Goal: Task Accomplishment & Management: Complete application form

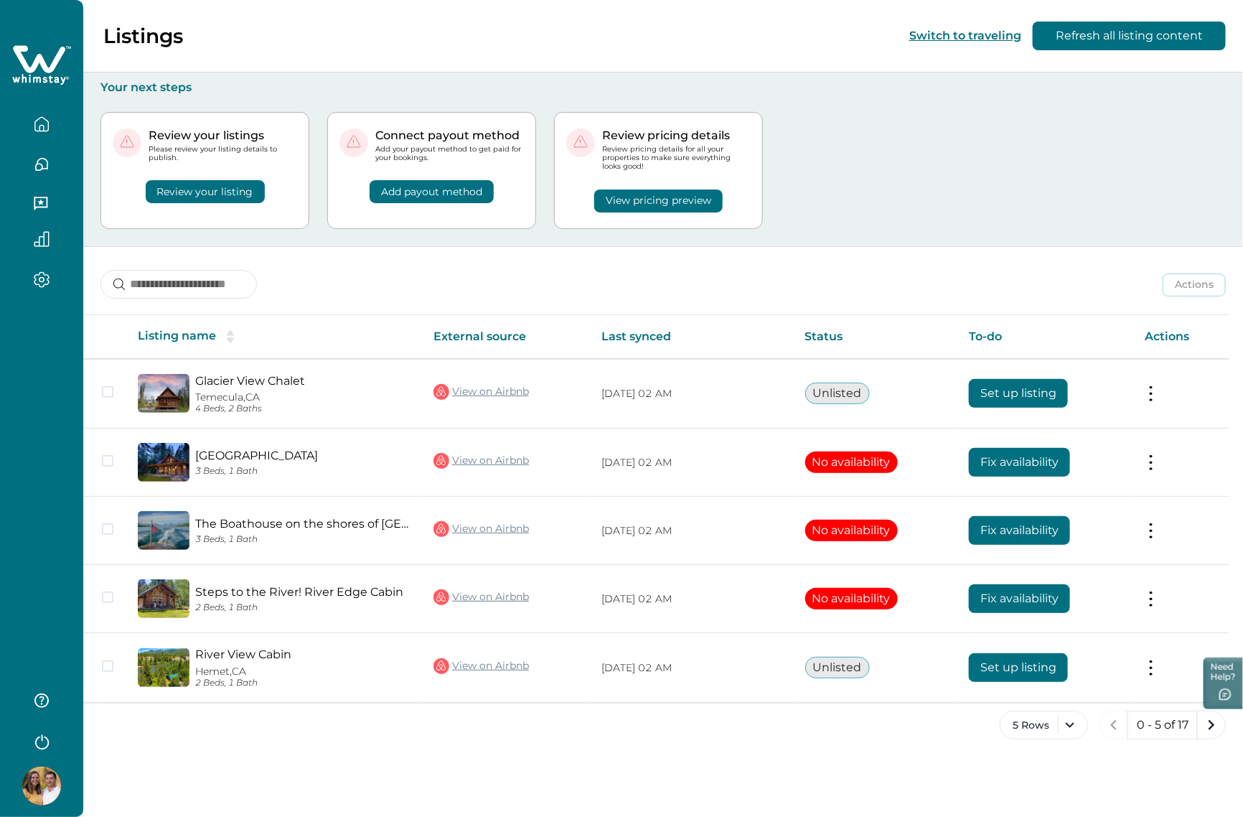
click at [33, 730] on icon "button" at bounding box center [42, 741] width 22 height 22
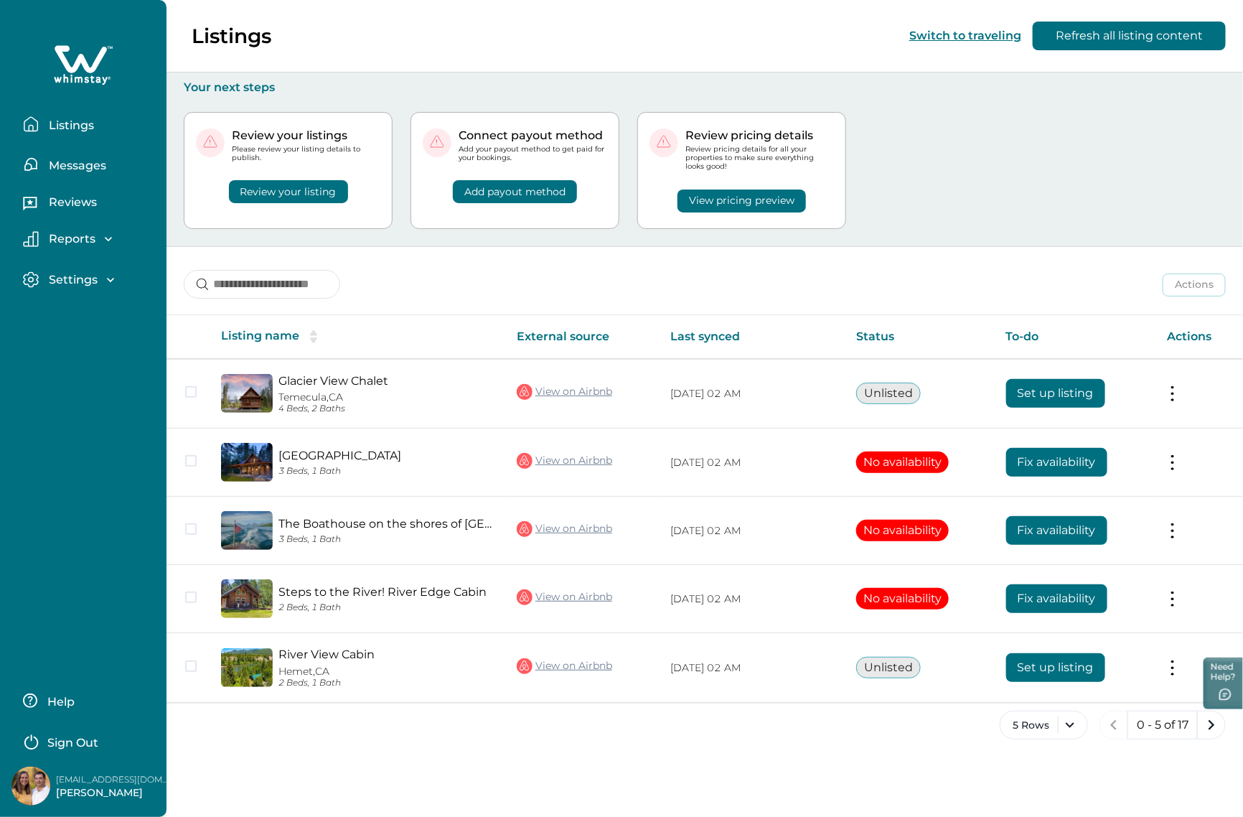
click at [62, 740] on p "Sign Out" at bounding box center [72, 742] width 51 height 14
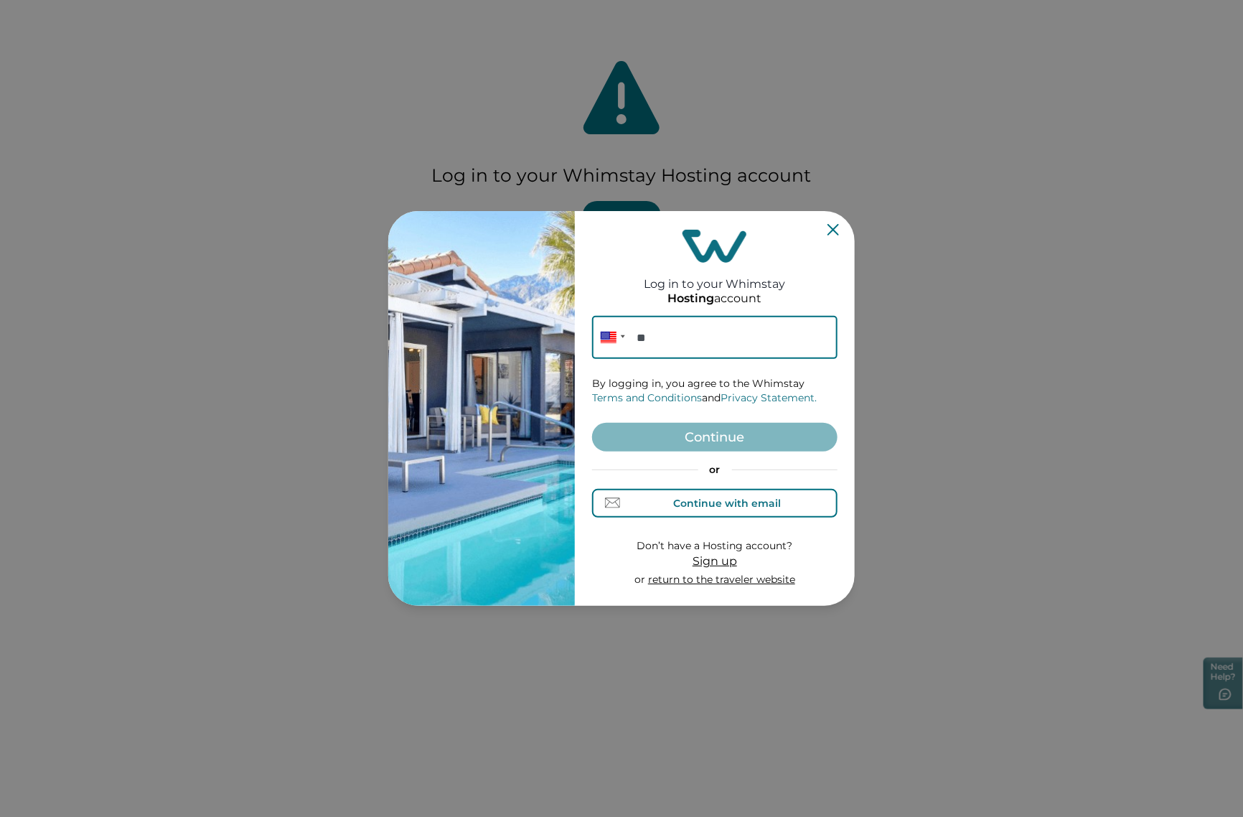
click at [643, 501] on button "Continue with email" at bounding box center [714, 503] width 245 height 29
click at [657, 337] on input at bounding box center [714, 337] width 245 height 43
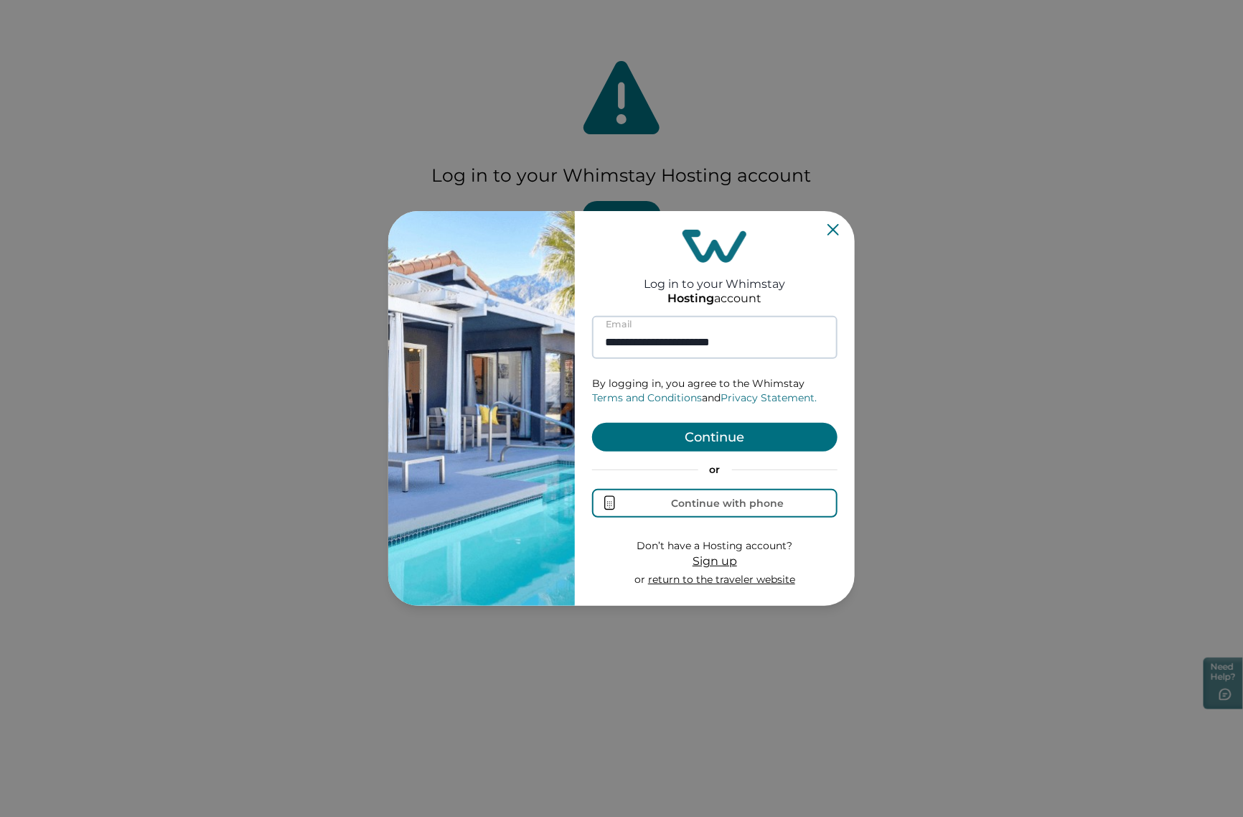
type input "**********"
click at [592, 423] on button "Continue" at bounding box center [714, 437] width 245 height 29
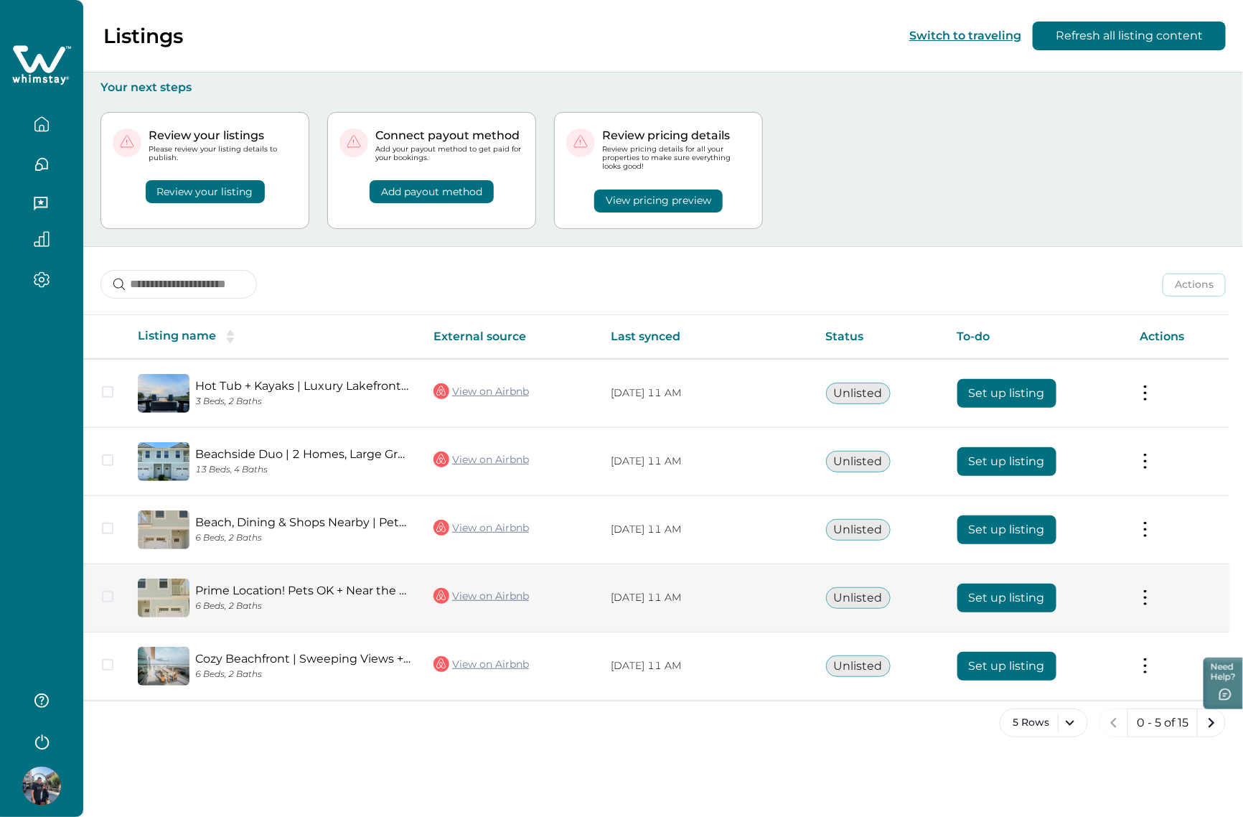
click at [1007, 592] on button "Set up listing" at bounding box center [1006, 597] width 99 height 29
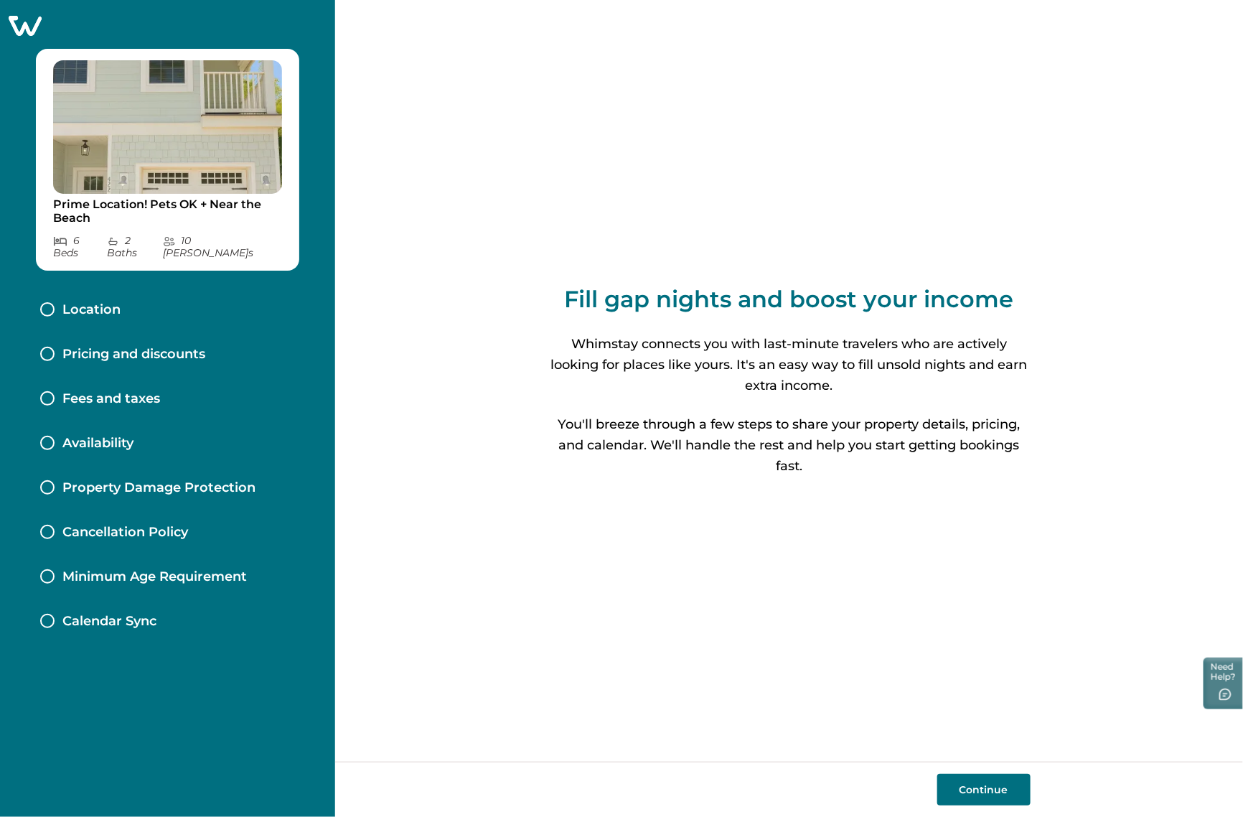
click at [148, 304] on div "Location" at bounding box center [168, 310] width 278 height 44
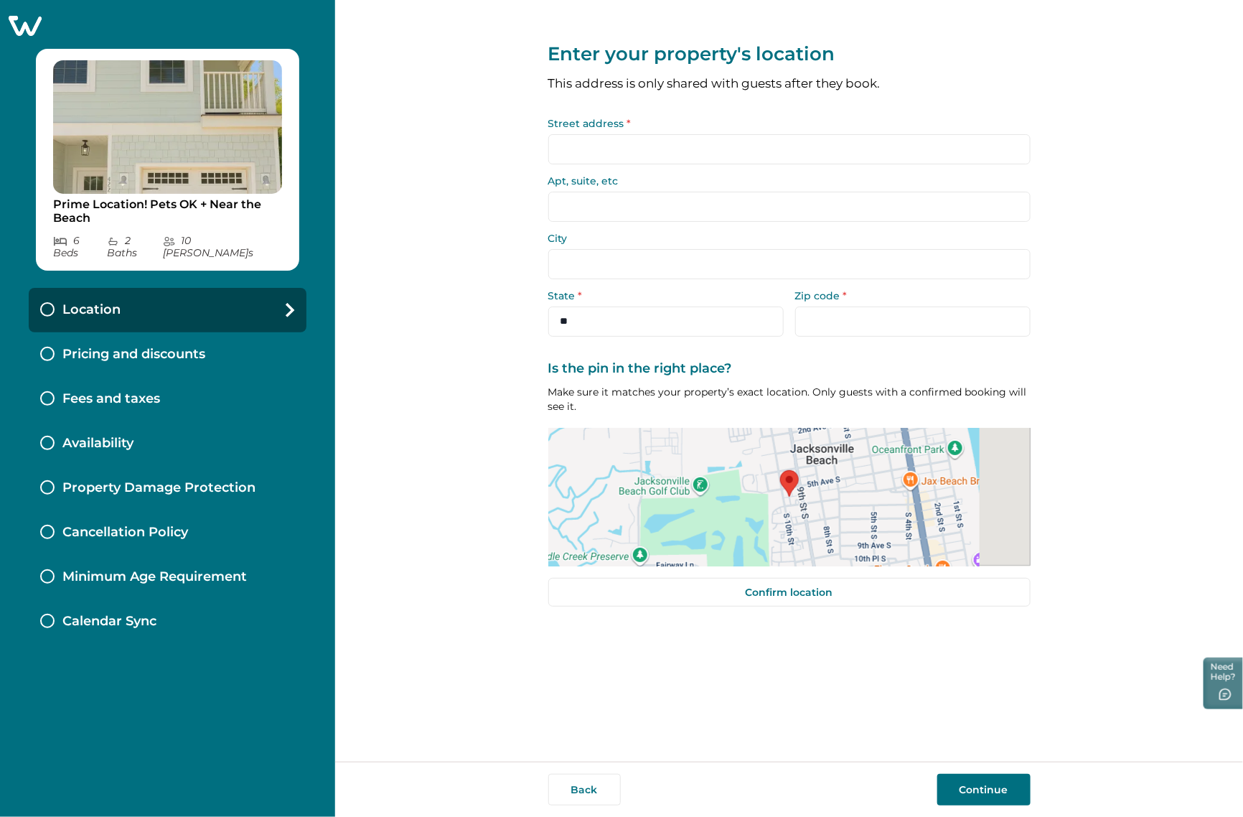
click at [612, 167] on form "Street address * Apt, suite, etc City State * ** ** ** ** ** ** ** ** ** ** ** …" at bounding box center [789, 227] width 482 height 218
click at [629, 152] on input "Street address *" at bounding box center [789, 149] width 482 height 30
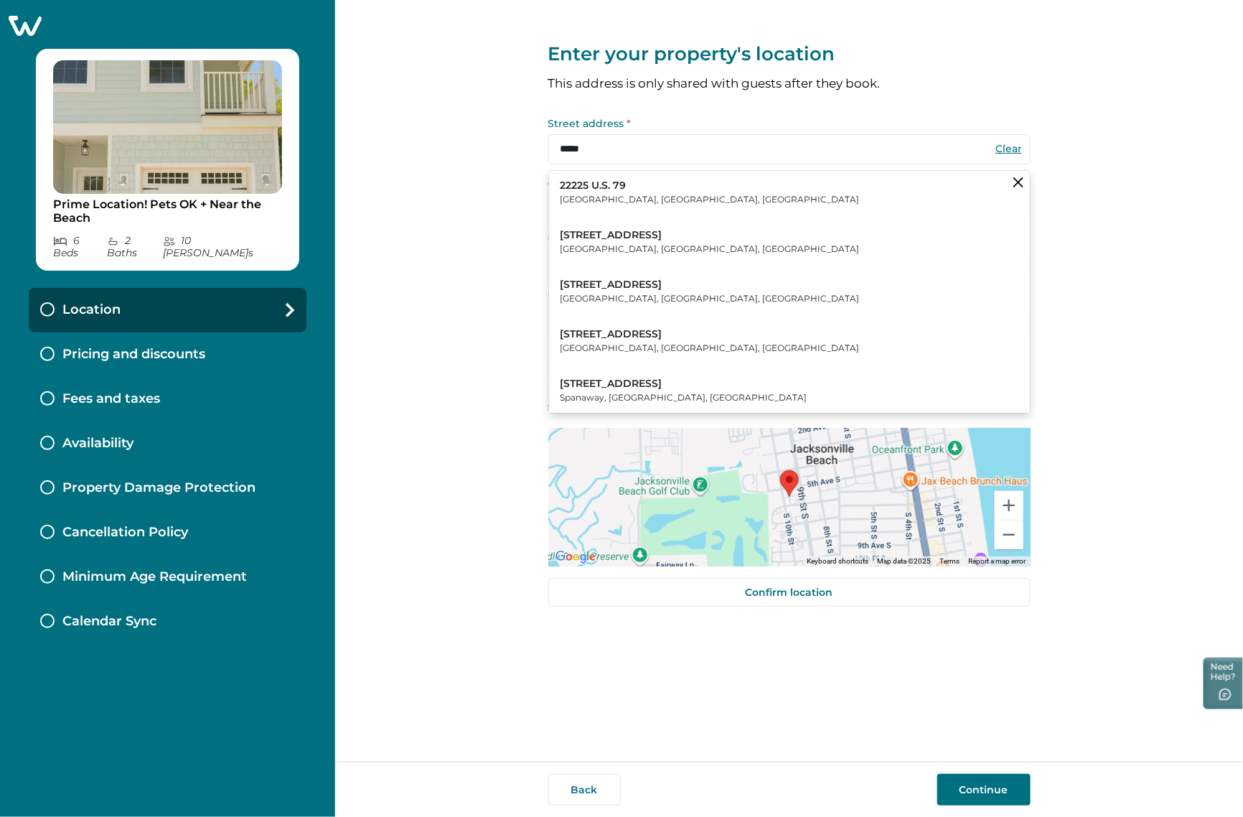
click at [676, 289] on p "[STREET_ADDRESS]" at bounding box center [709, 285] width 299 height 14
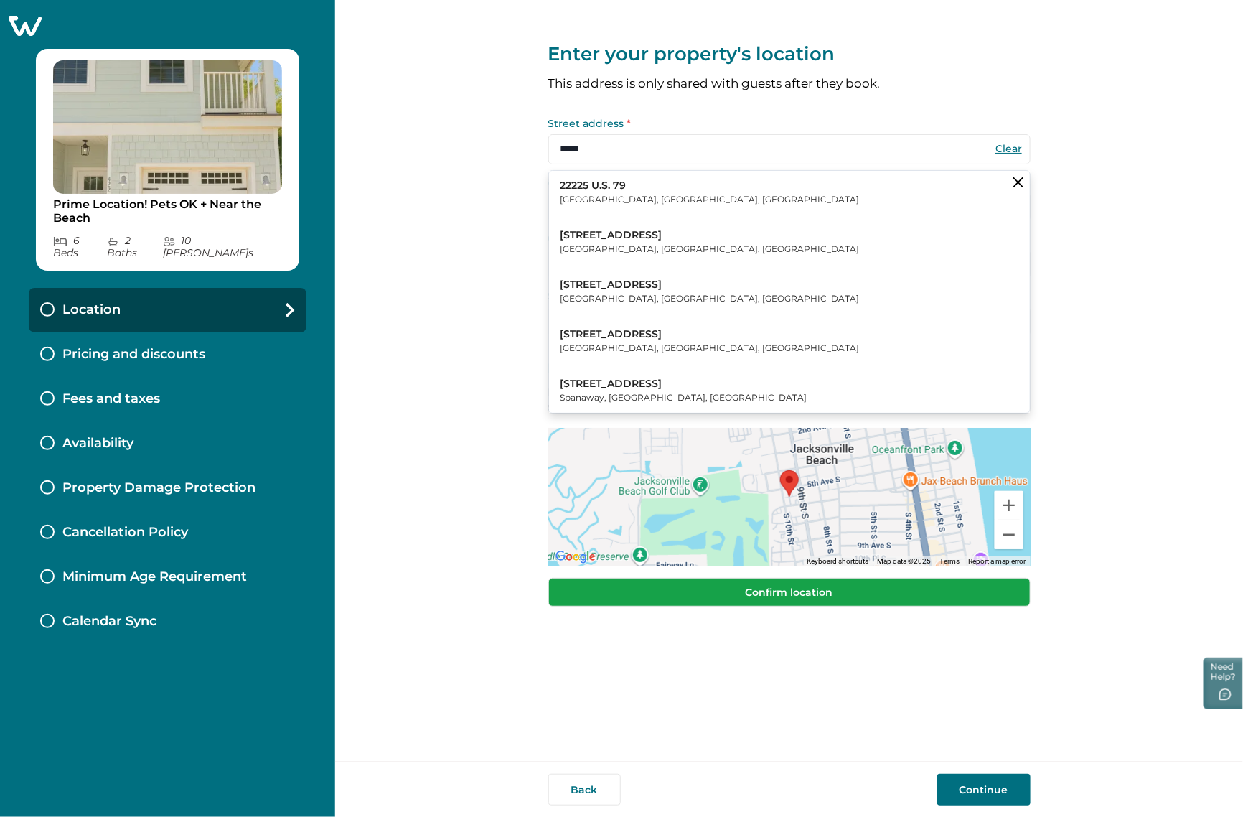
type input "**********"
select select "**"
type input "*****"
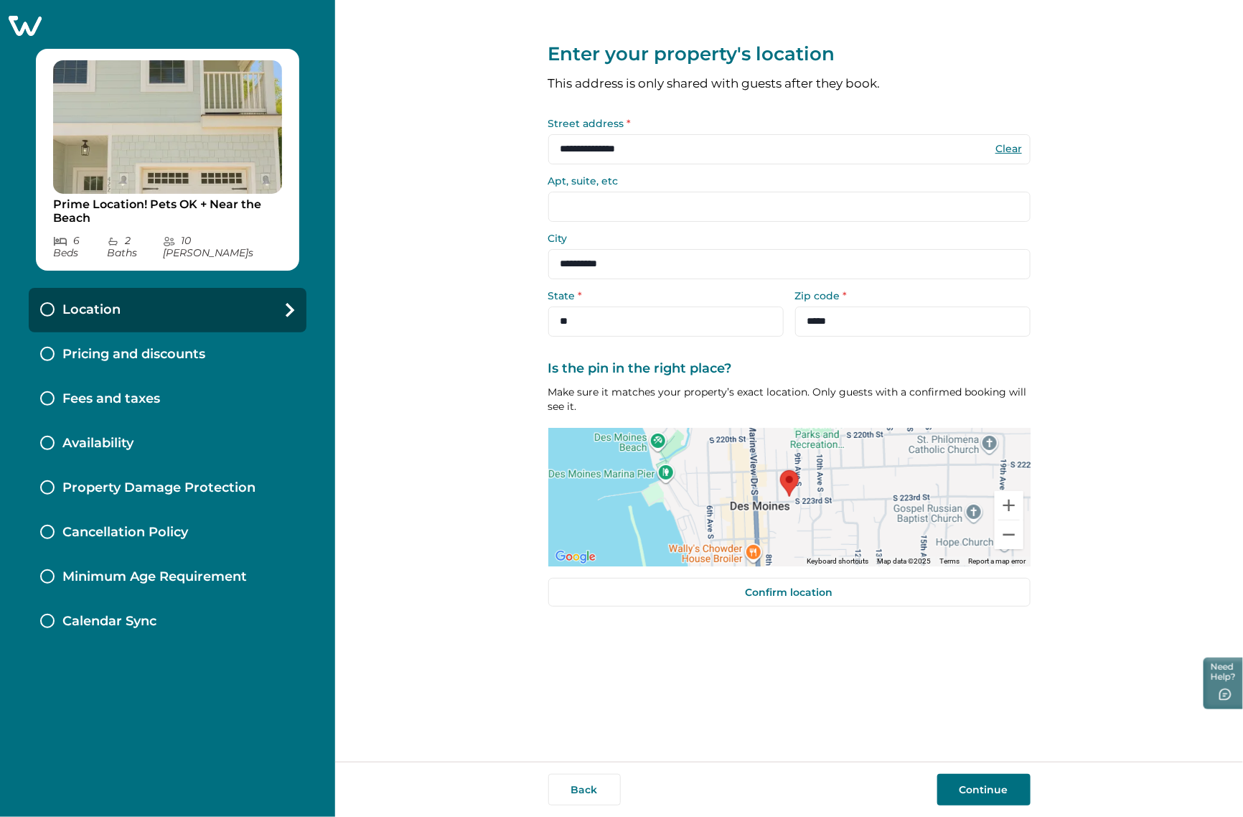
click at [999, 782] on button "Continue" at bounding box center [983, 789] width 93 height 32
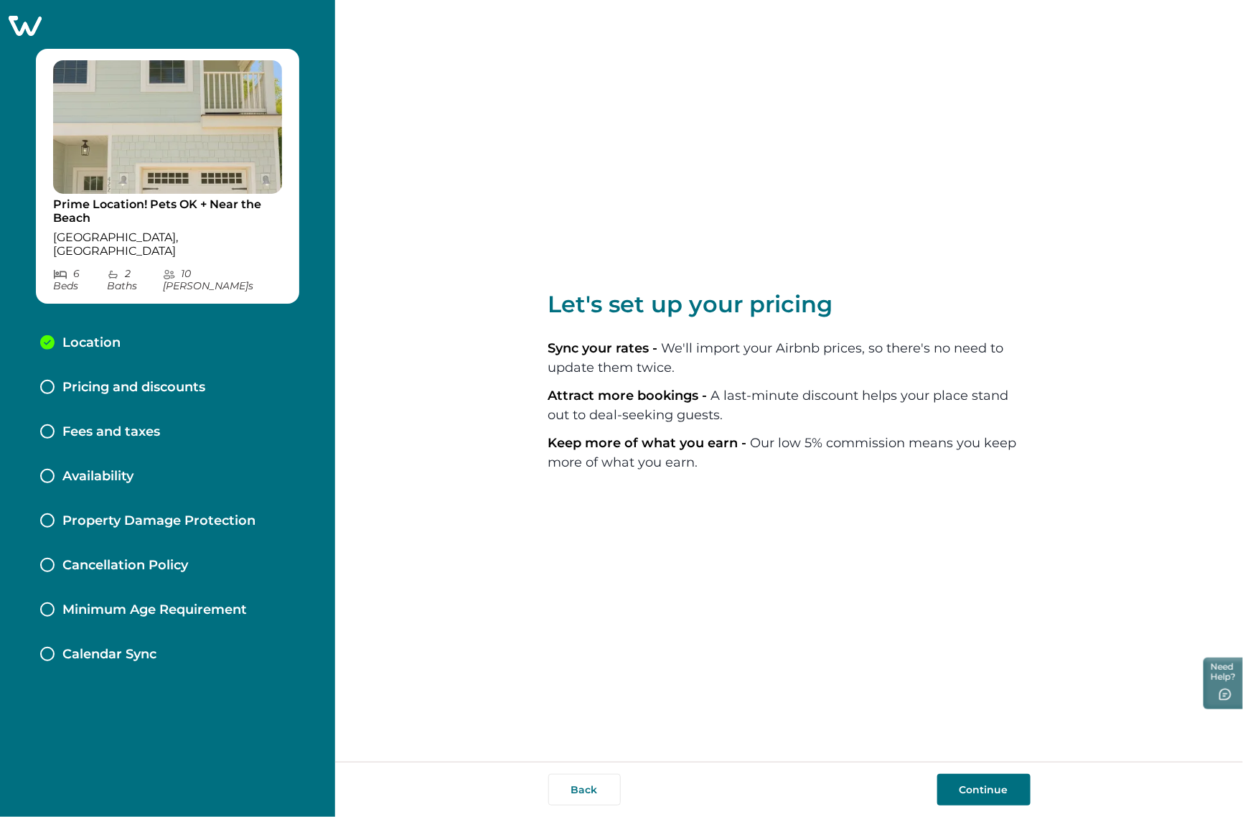
click at [959, 781] on button "Continue" at bounding box center [983, 789] width 93 height 32
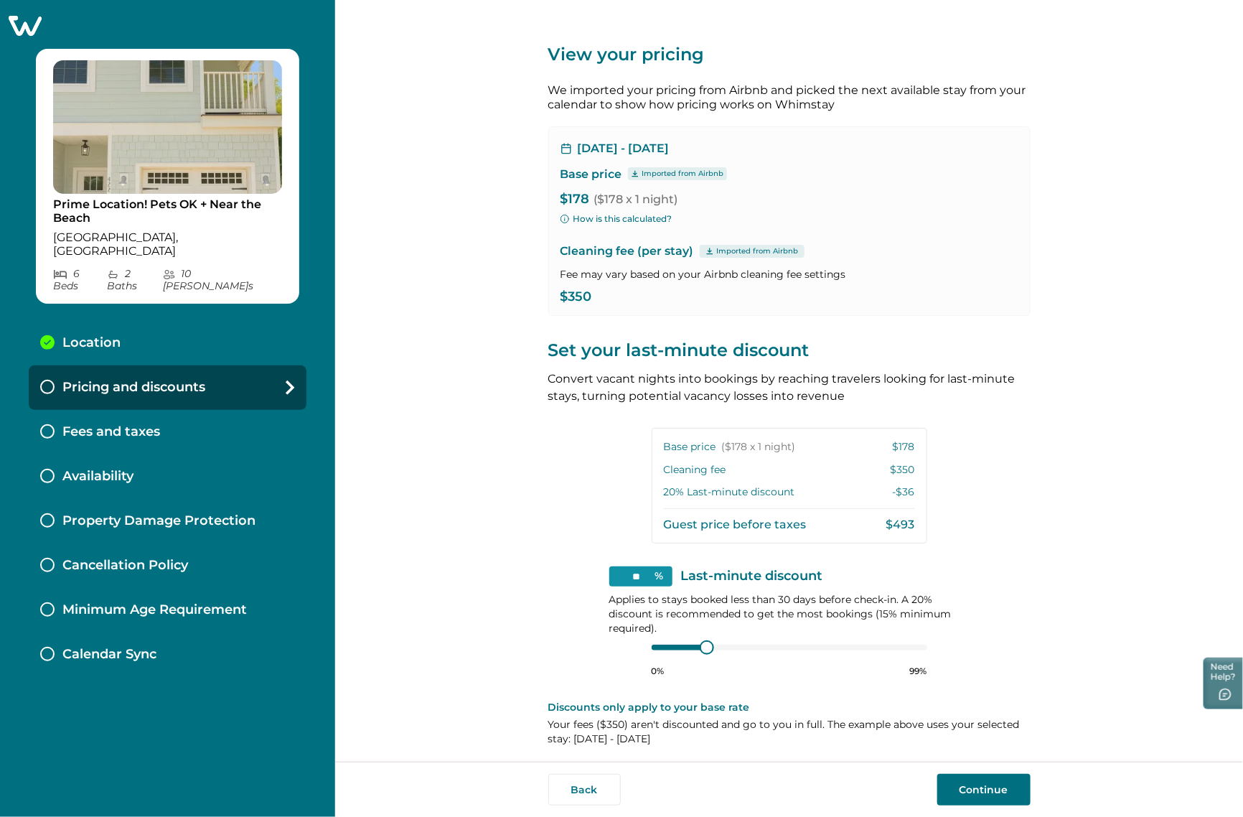
scroll to position [4, 0]
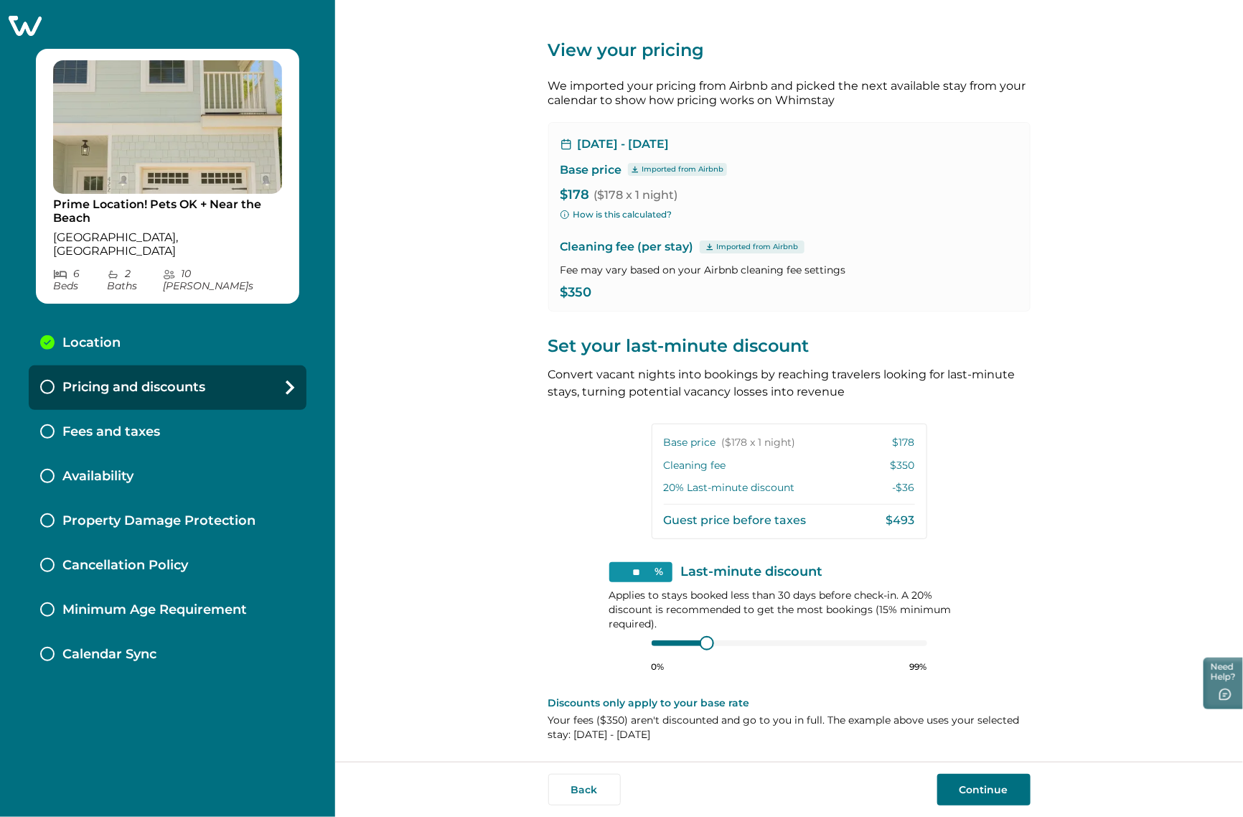
click at [976, 796] on button "Continue" at bounding box center [983, 789] width 93 height 32
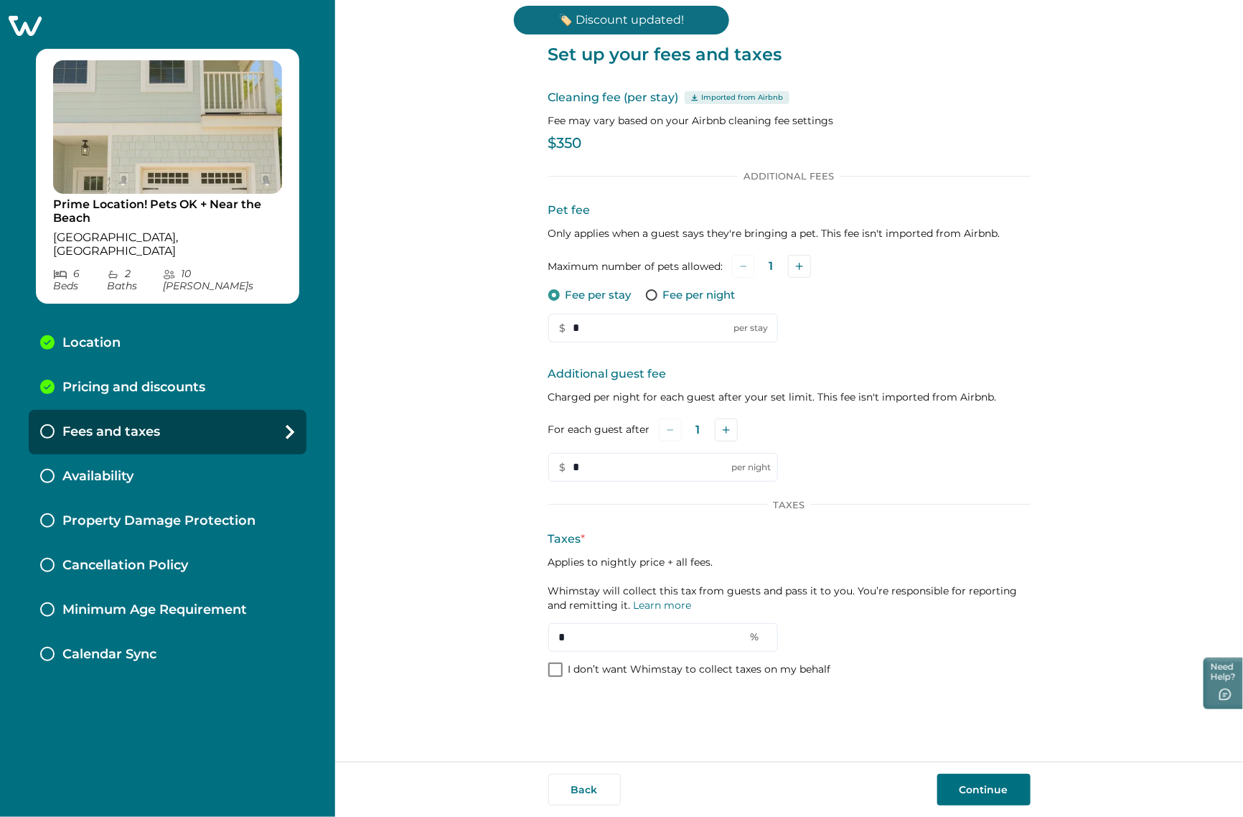
click at [976, 796] on button "Continue" at bounding box center [983, 789] width 93 height 32
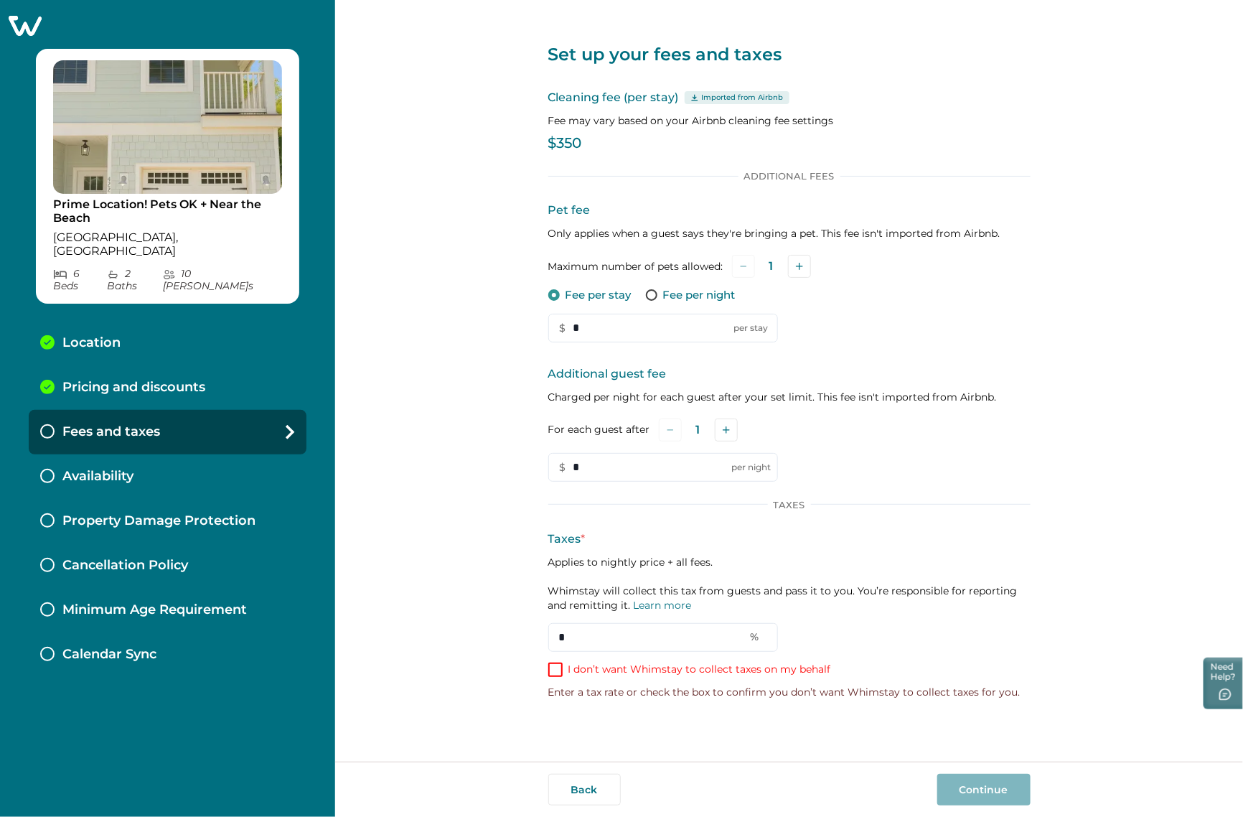
click at [618, 675] on p "I don’t want Whimstay to collect taxes on my behalf" at bounding box center [699, 669] width 263 height 14
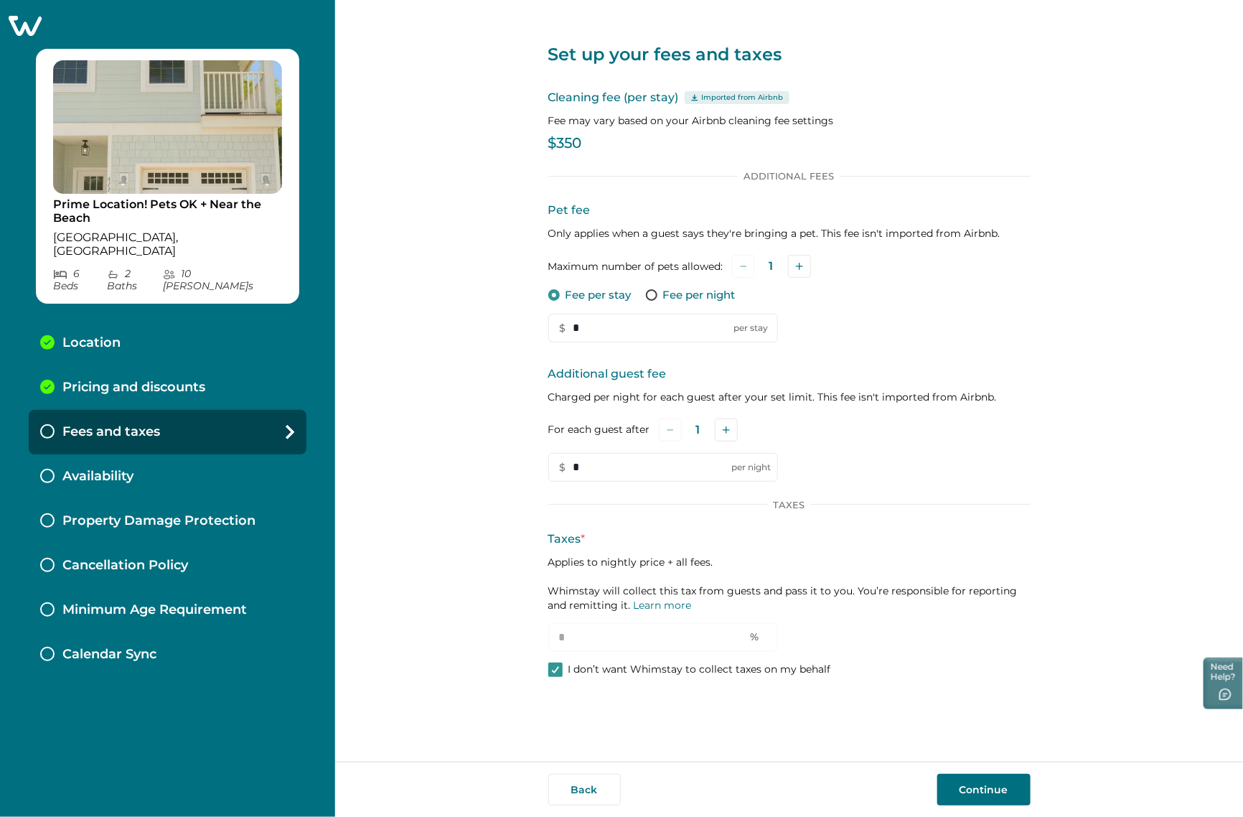
click at [987, 791] on button "Continue" at bounding box center [983, 789] width 93 height 32
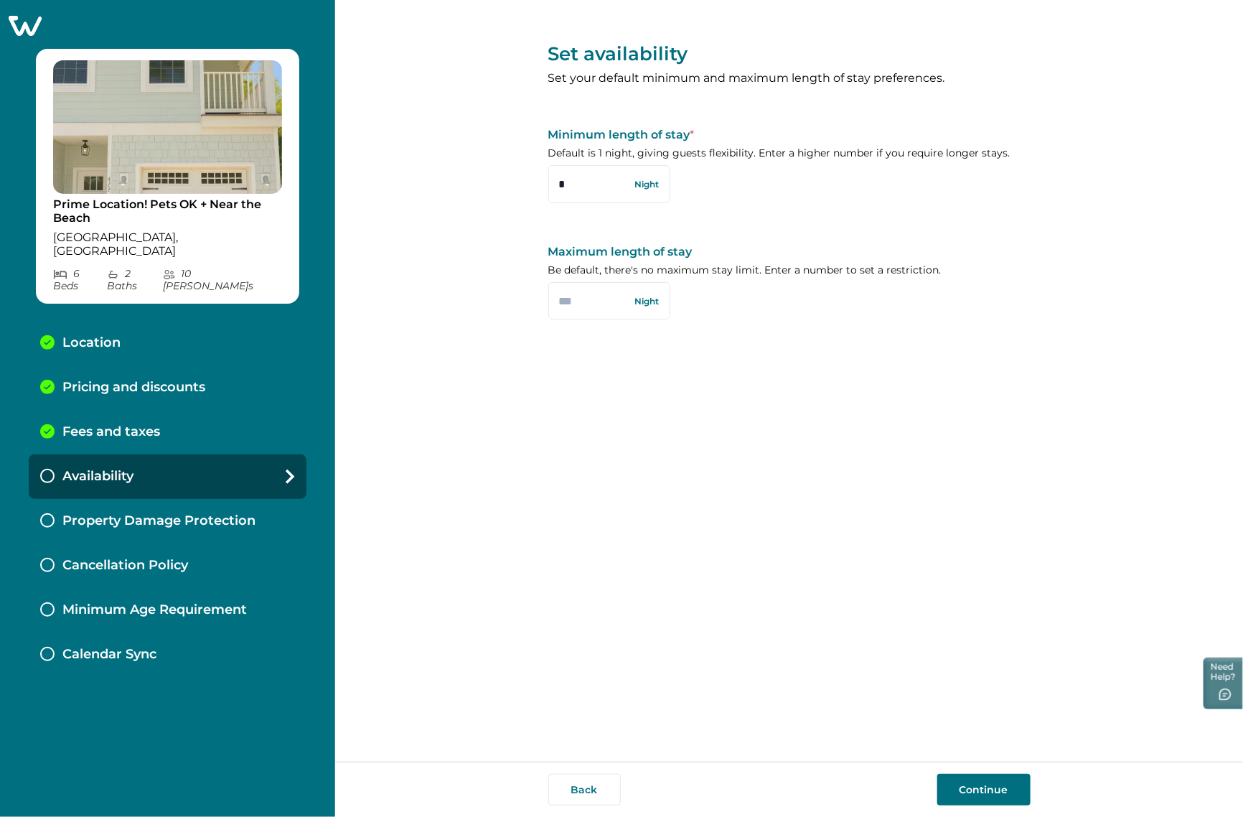
click at [710, 489] on div "Set availability Set your default minimum and maximum length of stay preference…" at bounding box center [789, 380] width 482 height 761
click at [984, 777] on button "Continue" at bounding box center [983, 789] width 93 height 32
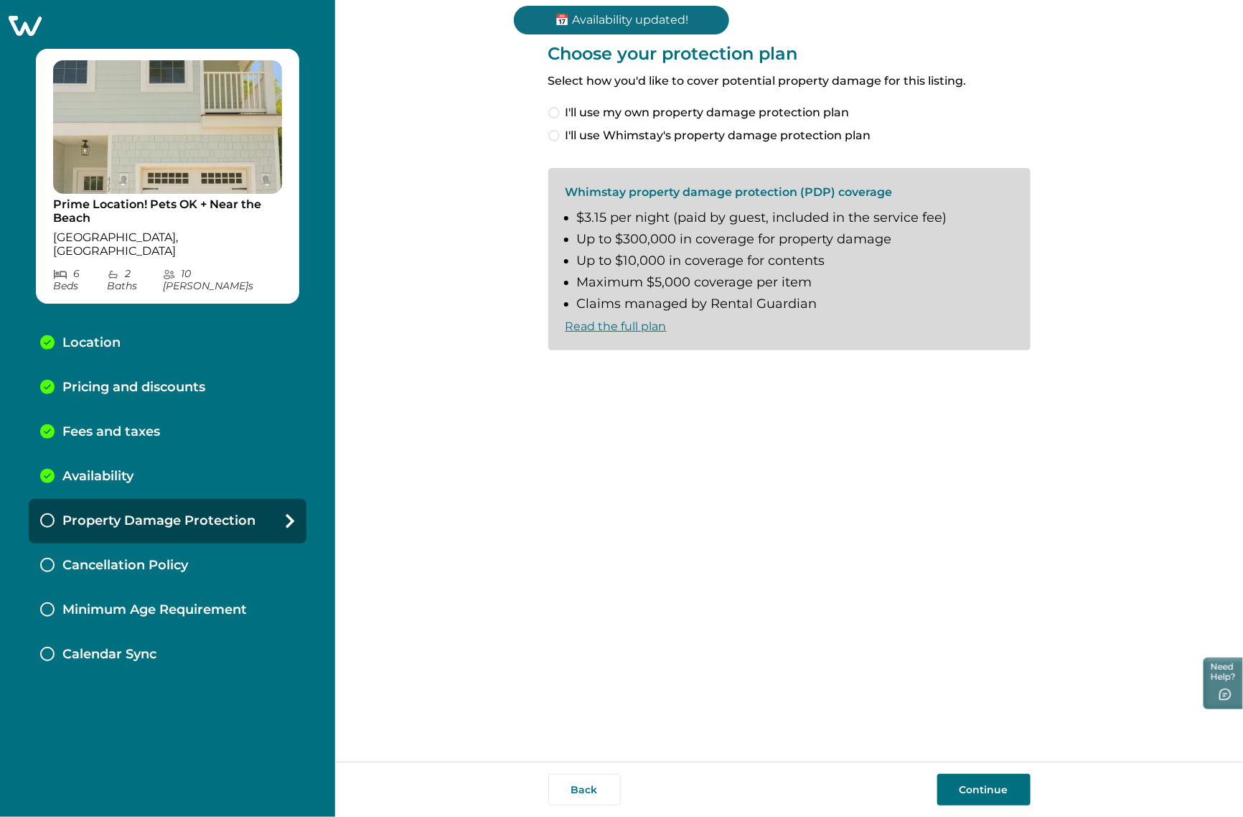
click at [649, 109] on span "I'll use my own property damage protection plan" at bounding box center [707, 112] width 284 height 17
click at [989, 787] on button "Continue" at bounding box center [983, 789] width 93 height 32
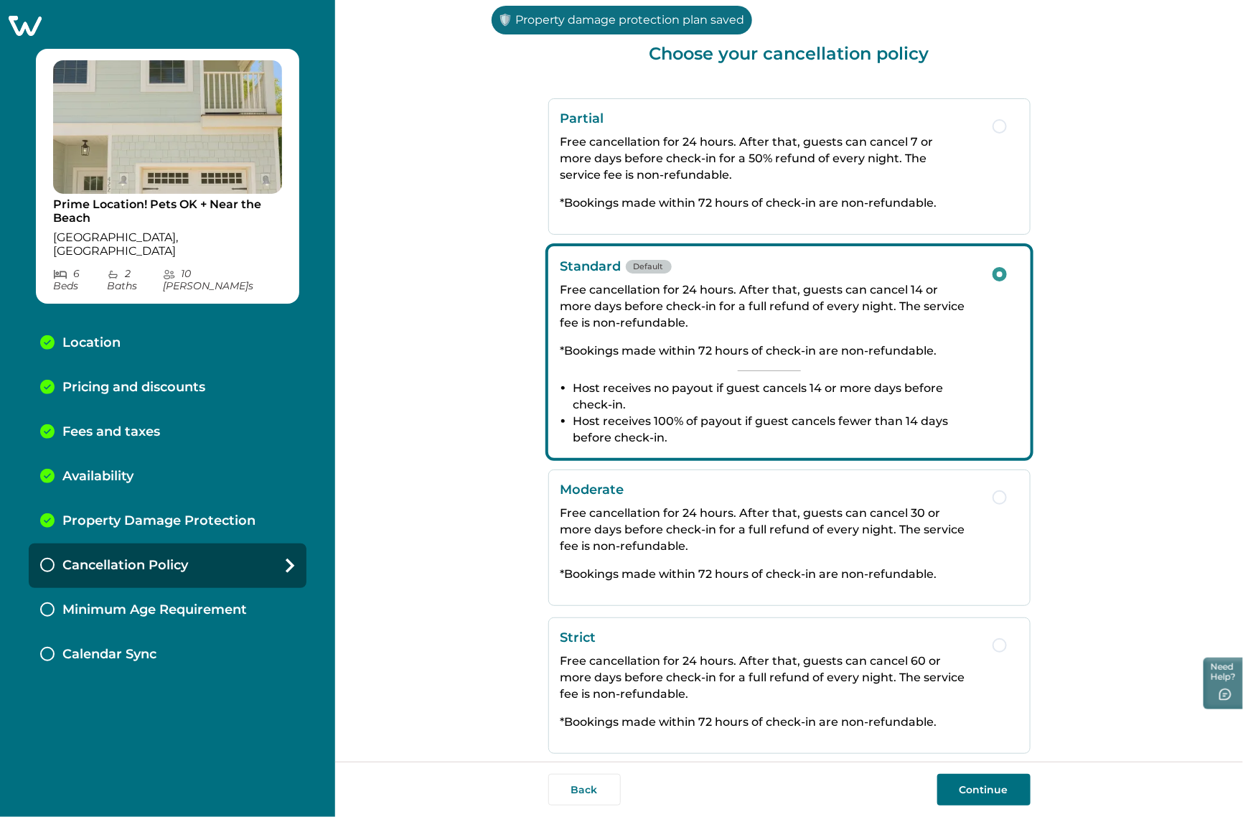
click at [989, 787] on button "Continue" at bounding box center [983, 789] width 93 height 32
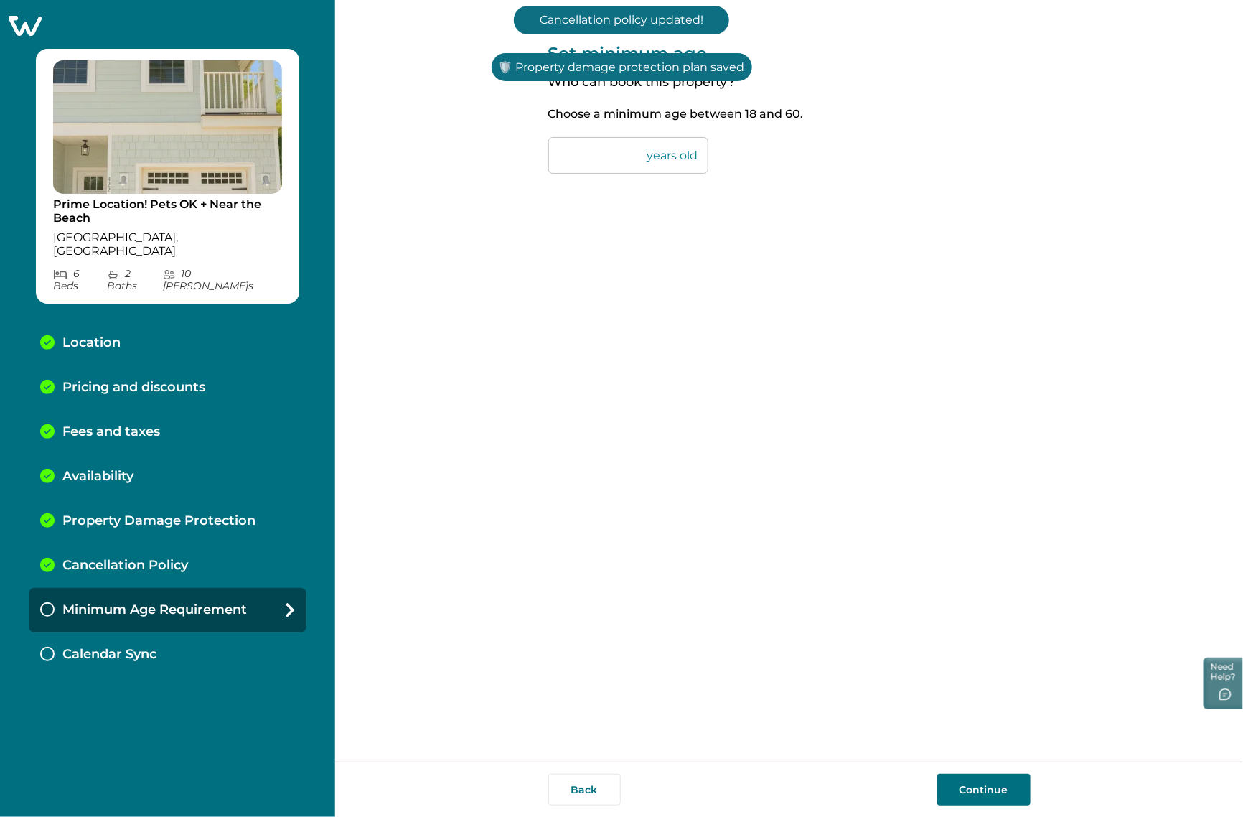
click at [989, 787] on button "Continue" at bounding box center [983, 789] width 93 height 32
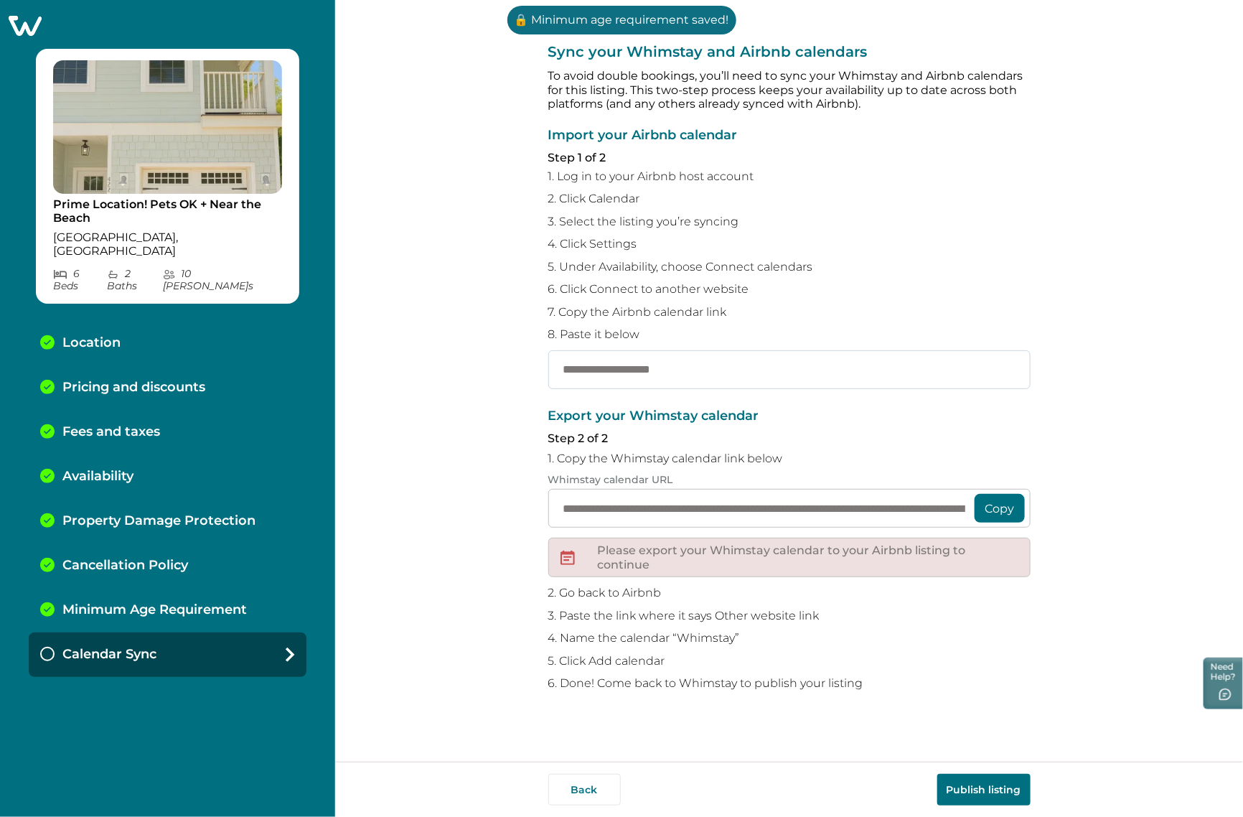
click at [679, 366] on input "text" at bounding box center [789, 369] width 482 height 39
click at [694, 370] on input "text" at bounding box center [789, 369] width 482 height 39
paste input "**********"
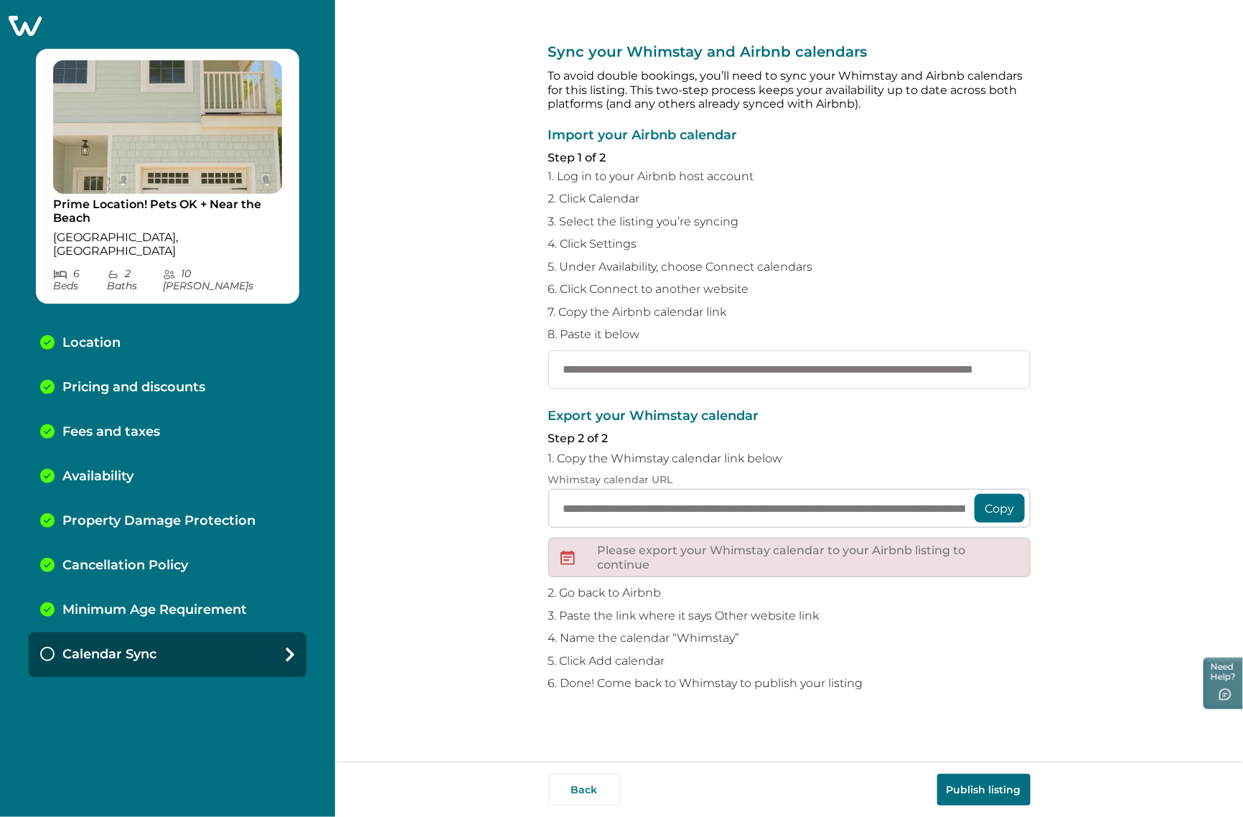
scroll to position [0, 149]
type input "**********"
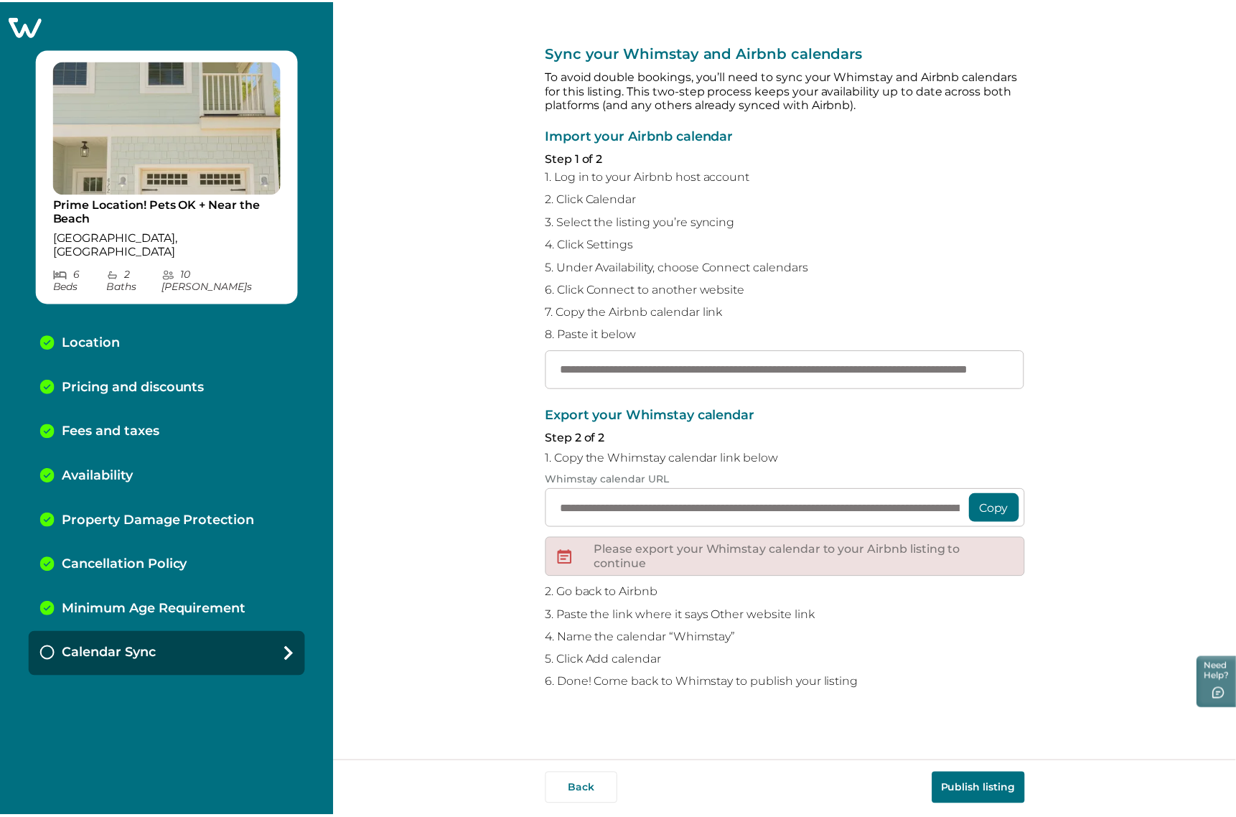
scroll to position [0, 0]
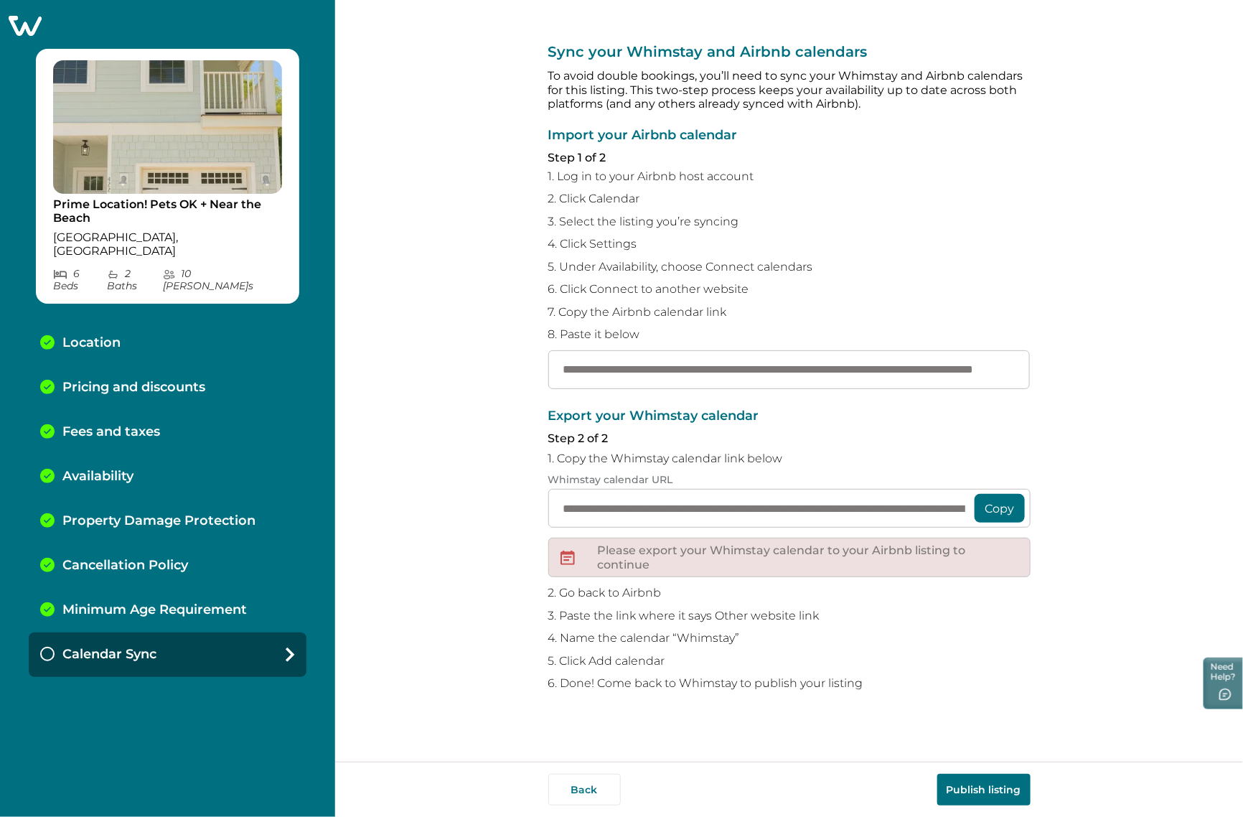
click at [985, 782] on button "Publish listing" at bounding box center [983, 789] width 93 height 32
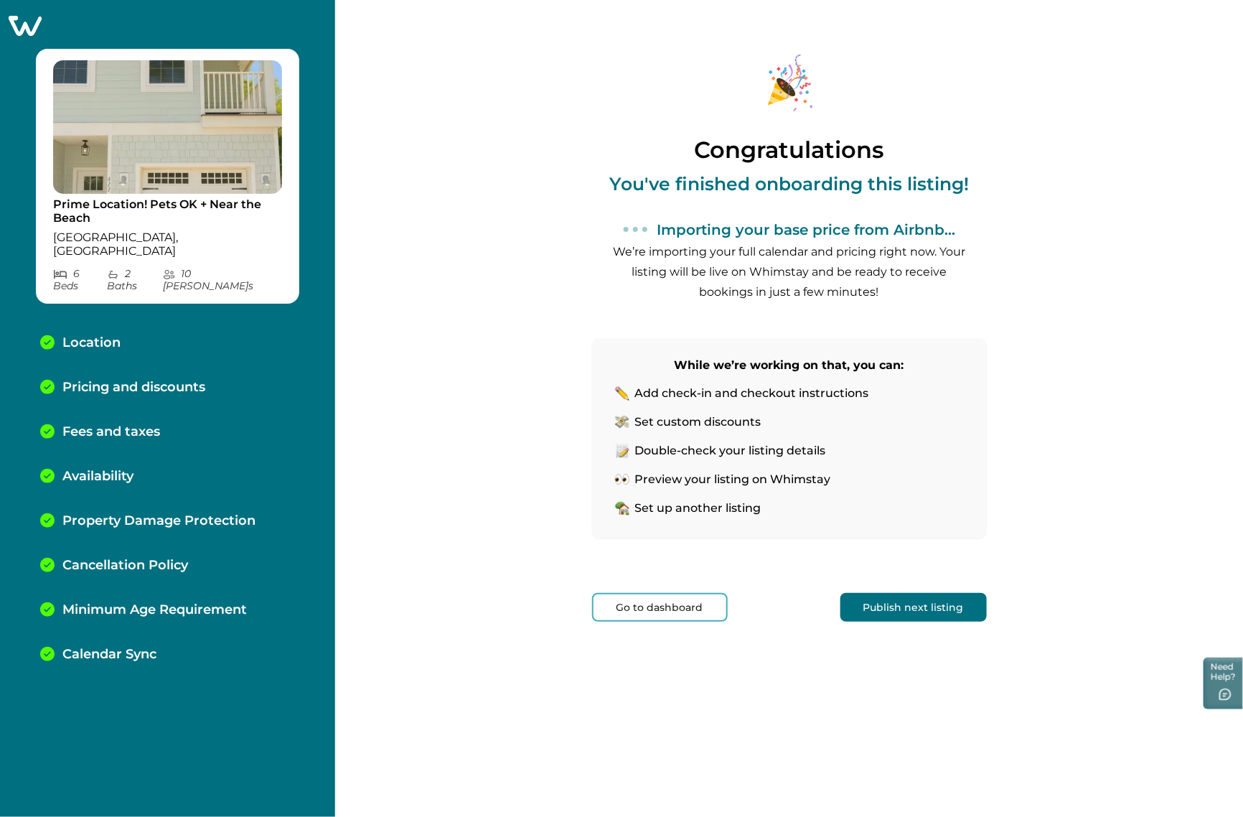
click at [730, 288] on p "We’re importing your full calendar and pricing right now. Your listing will be …" at bounding box center [789, 272] width 359 height 60
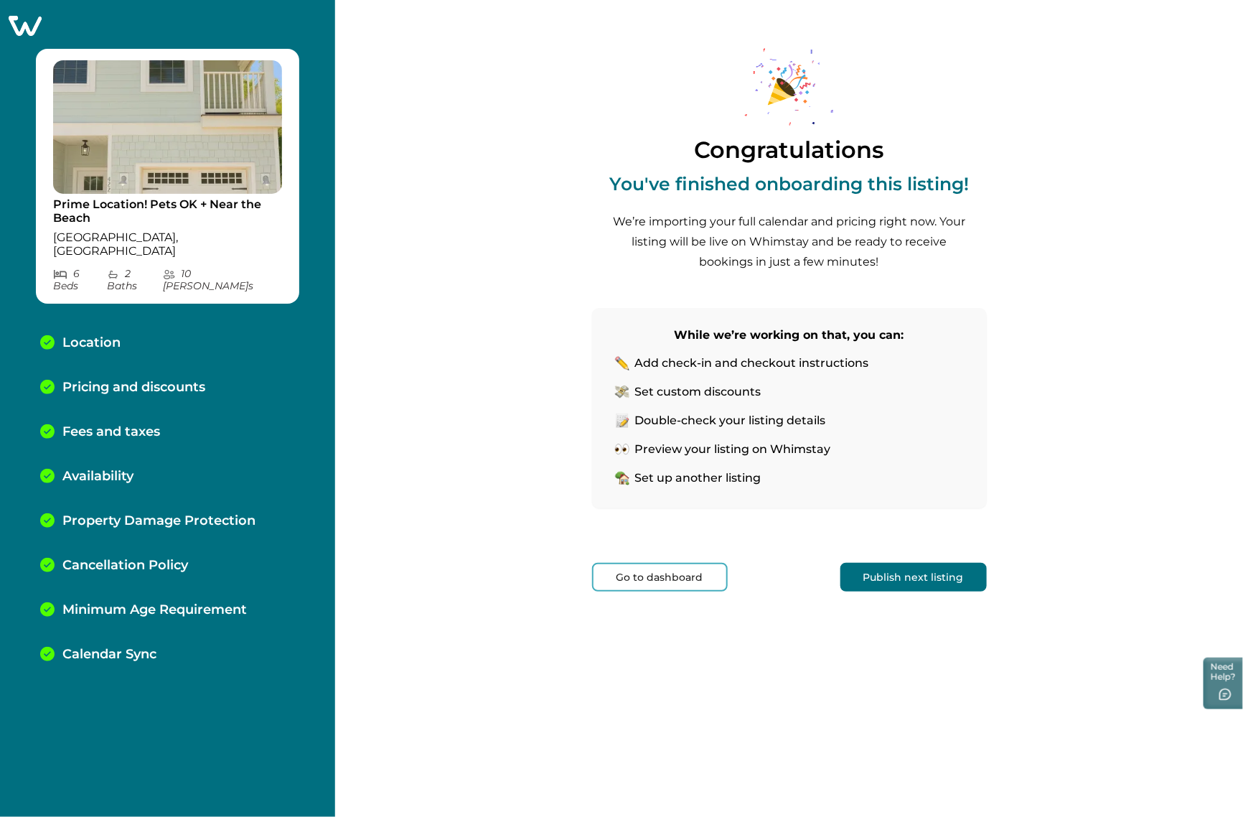
click at [29, 29] on icon at bounding box center [24, 25] width 35 height 22
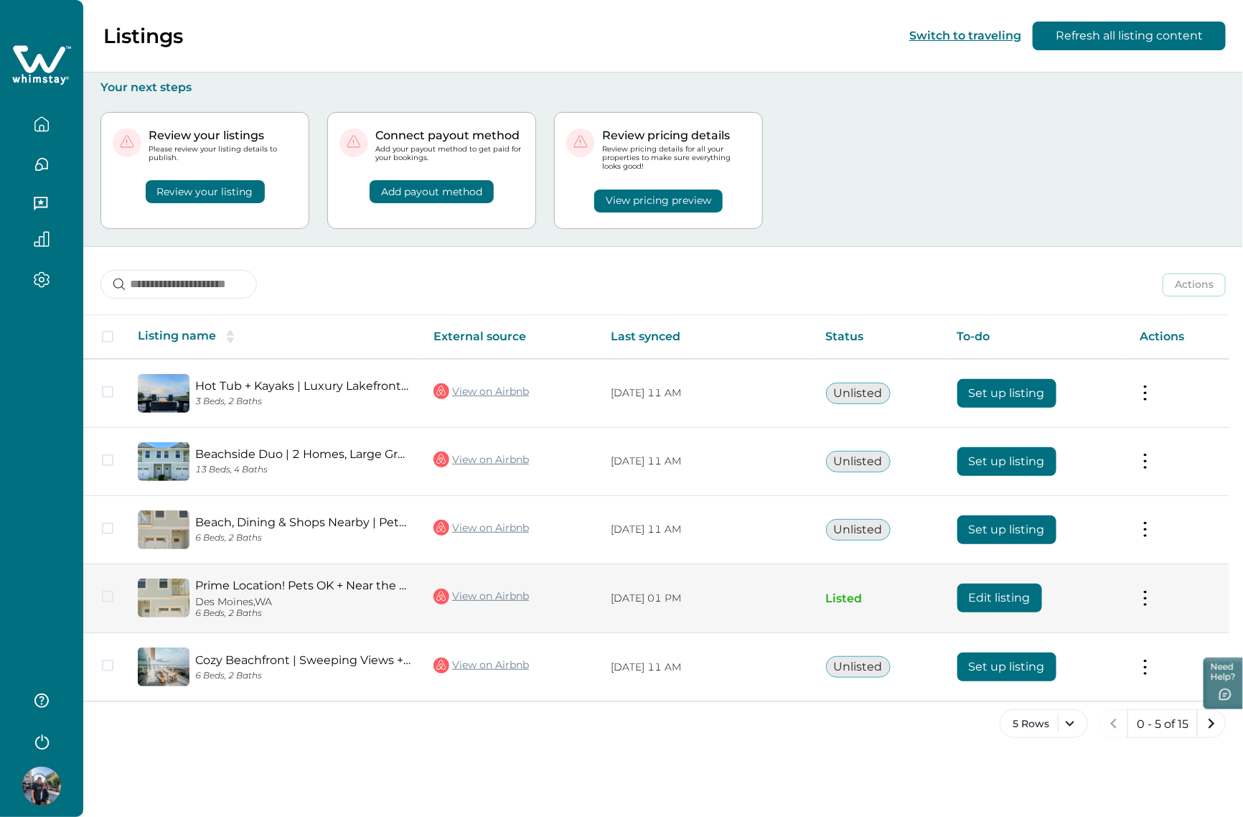
click at [1013, 596] on button "Edit listing" at bounding box center [999, 597] width 85 height 29
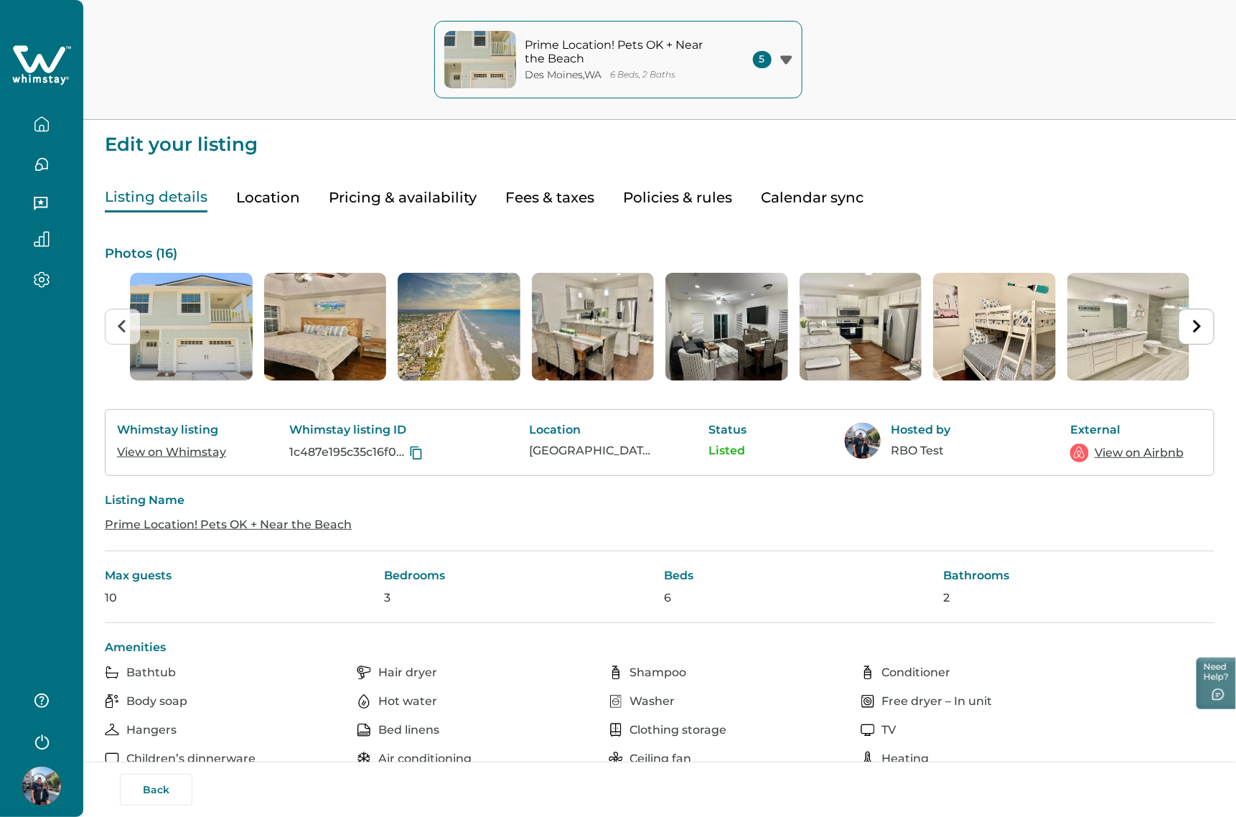
click at [422, 196] on button "Pricing & availability" at bounding box center [403, 197] width 148 height 29
